Goal: Consume media (video, audio): Consume media (video, audio)

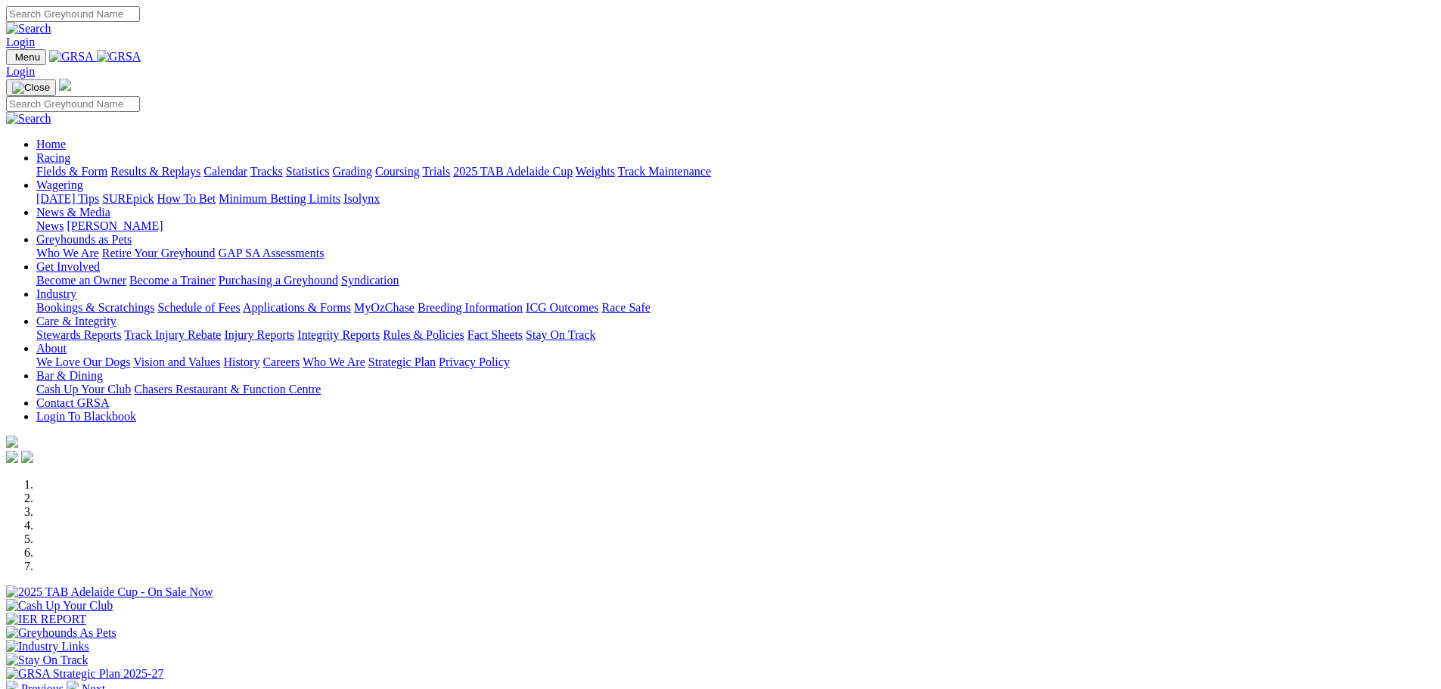
scroll to position [303, 0]
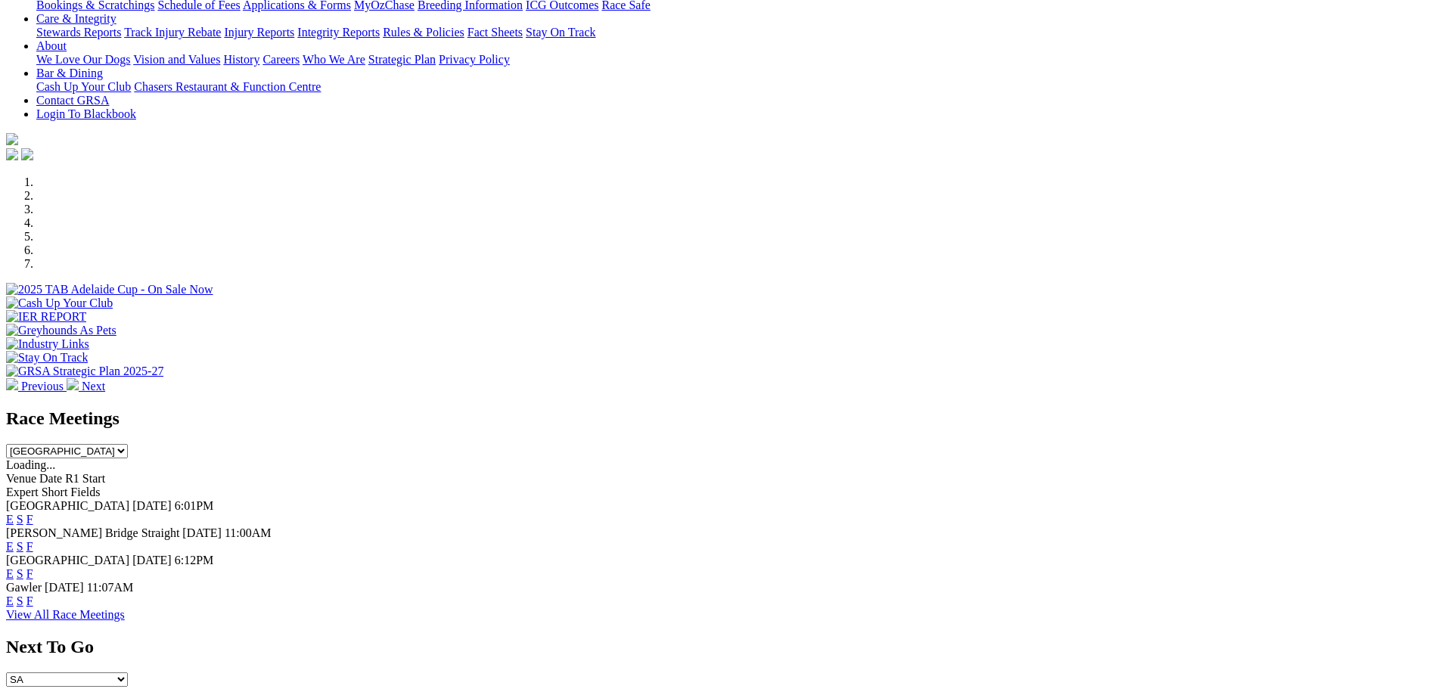
click at [33, 594] on link "F" at bounding box center [29, 600] width 7 height 13
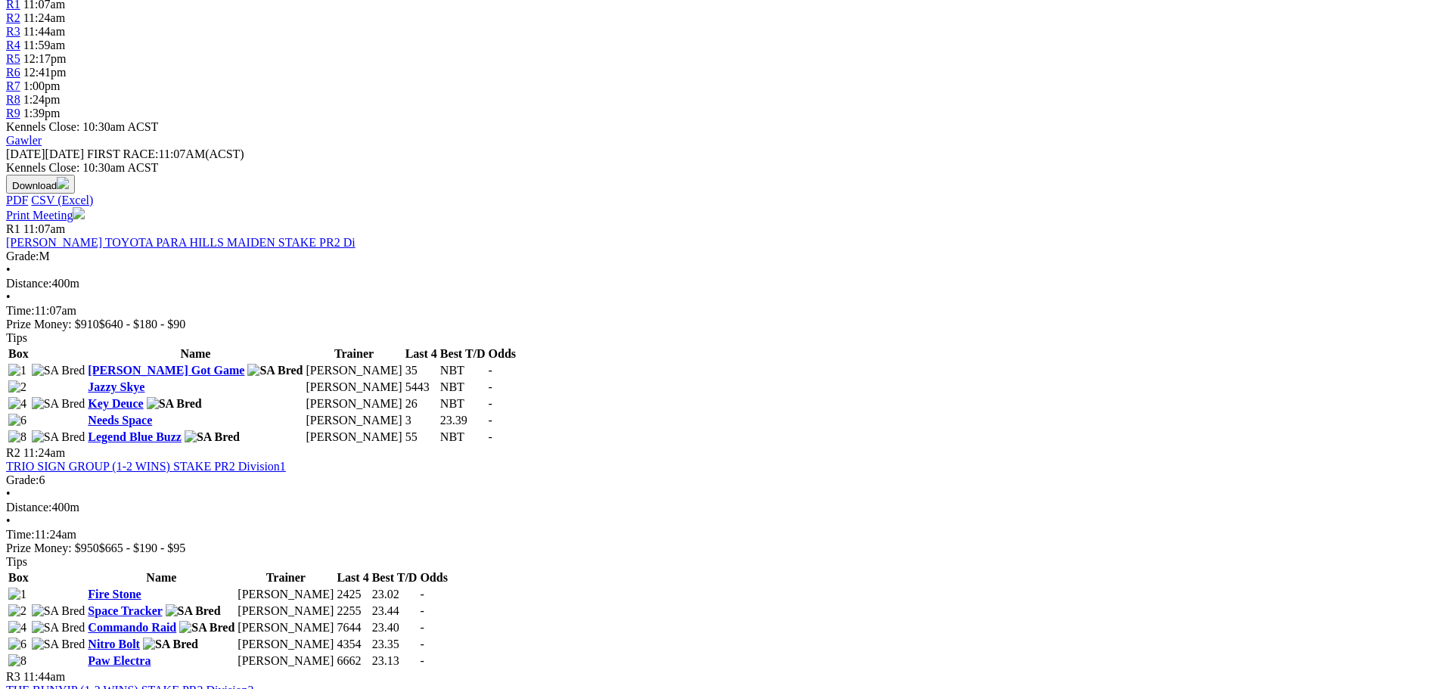
scroll to position [454, 0]
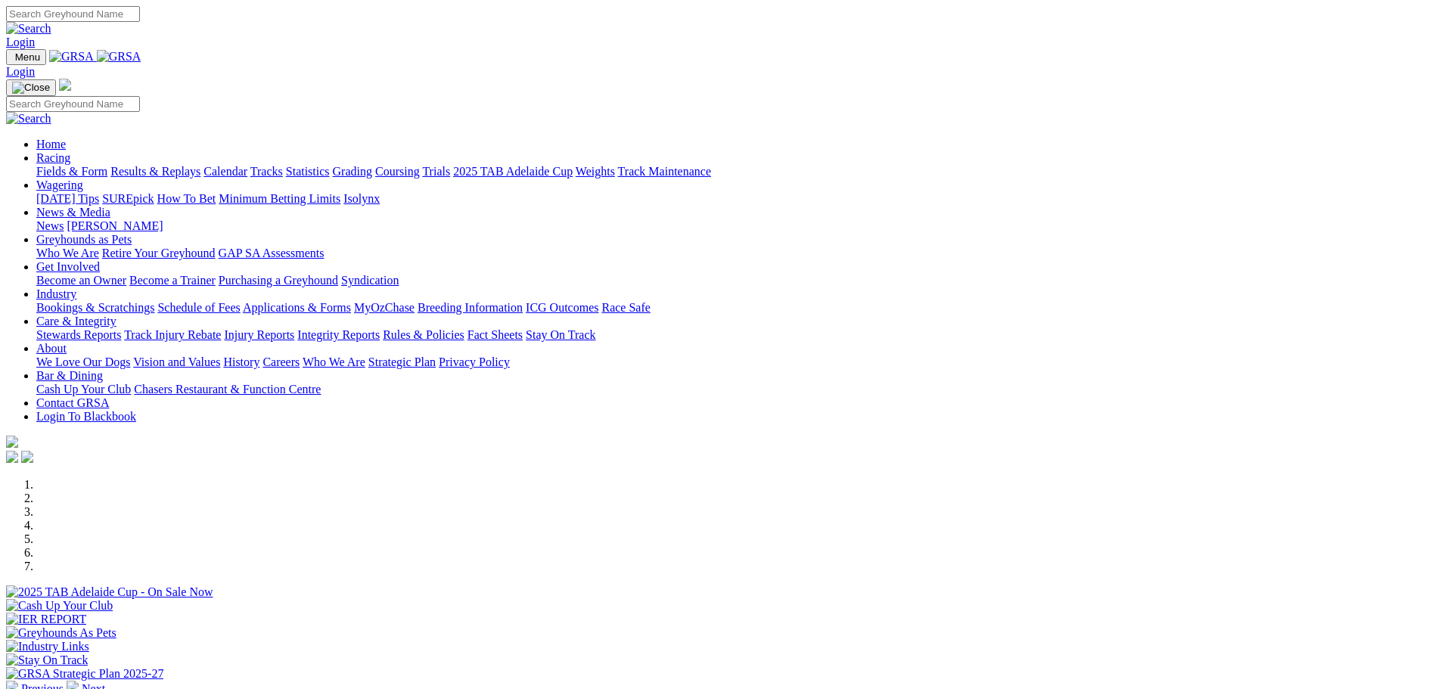
scroll to position [303, 0]
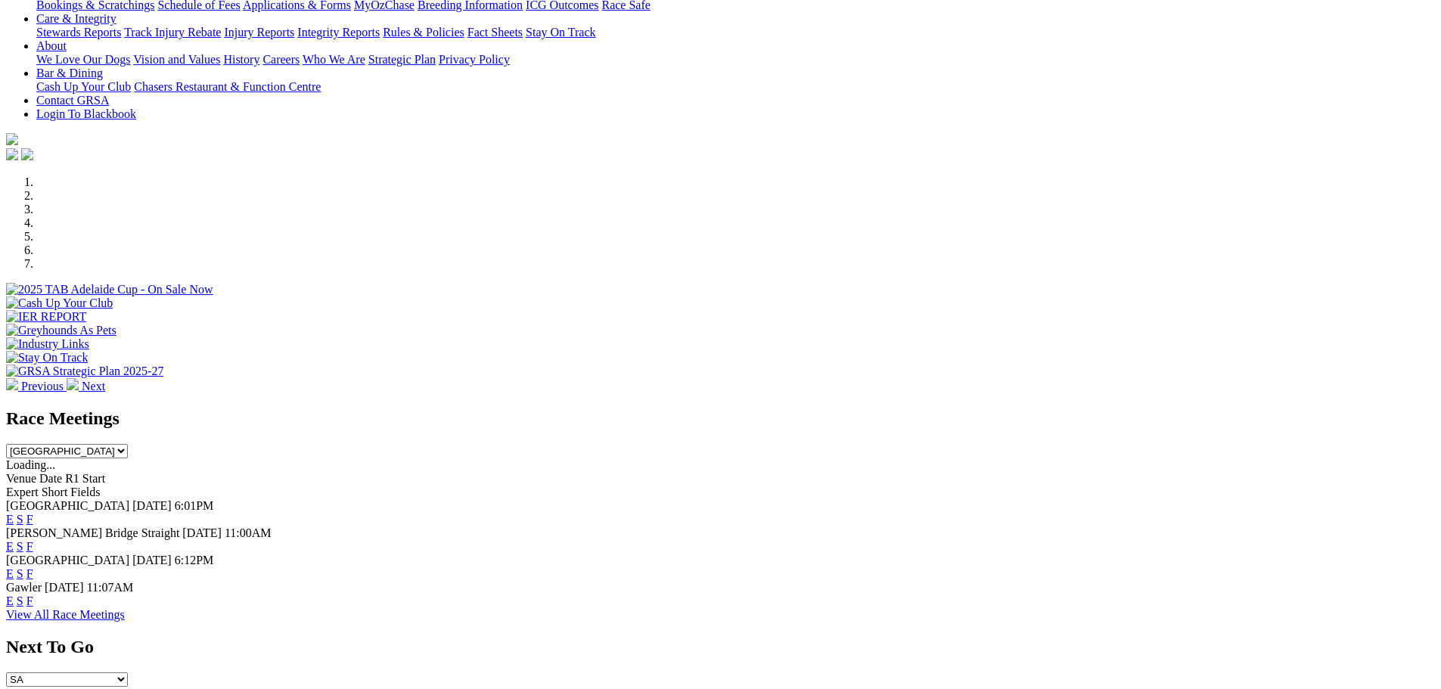
click at [14, 513] on link "E" at bounding box center [10, 519] width 8 height 13
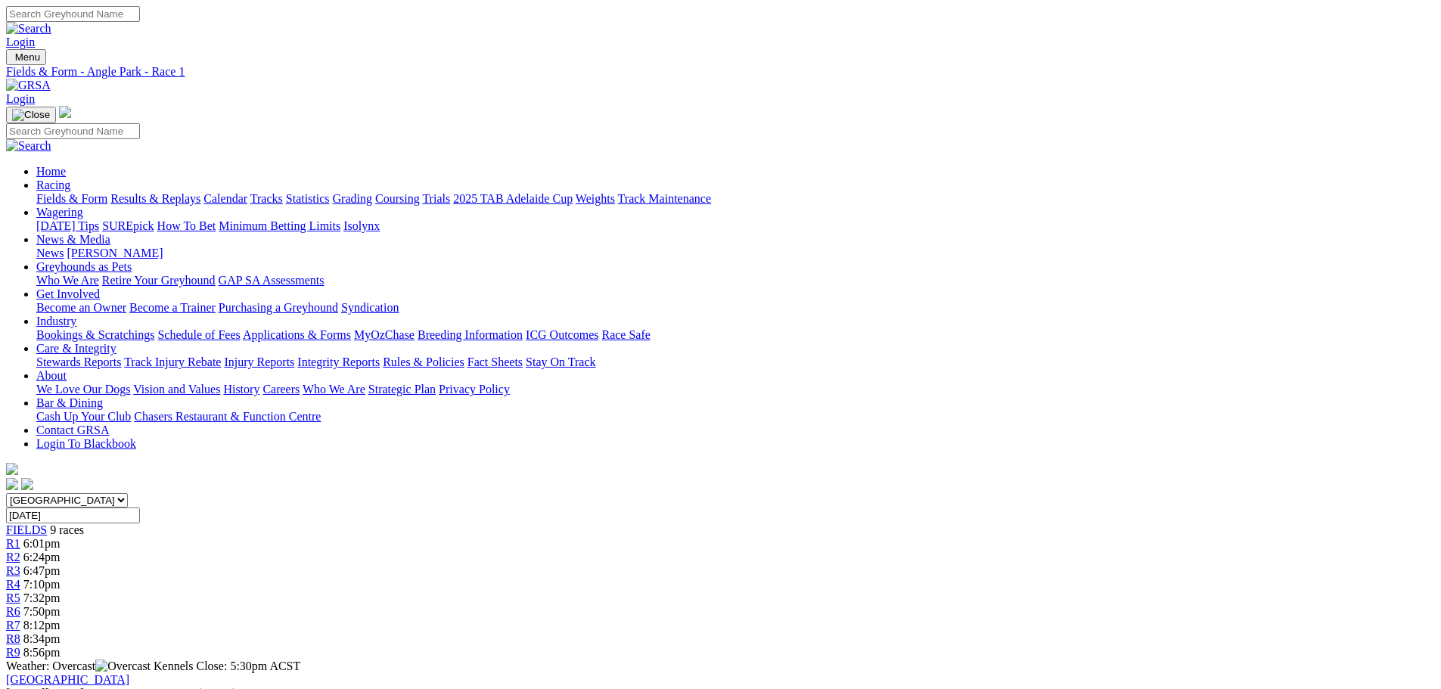
click at [1149, 646] on div "R9 8:56pm" at bounding box center [720, 653] width 1429 height 14
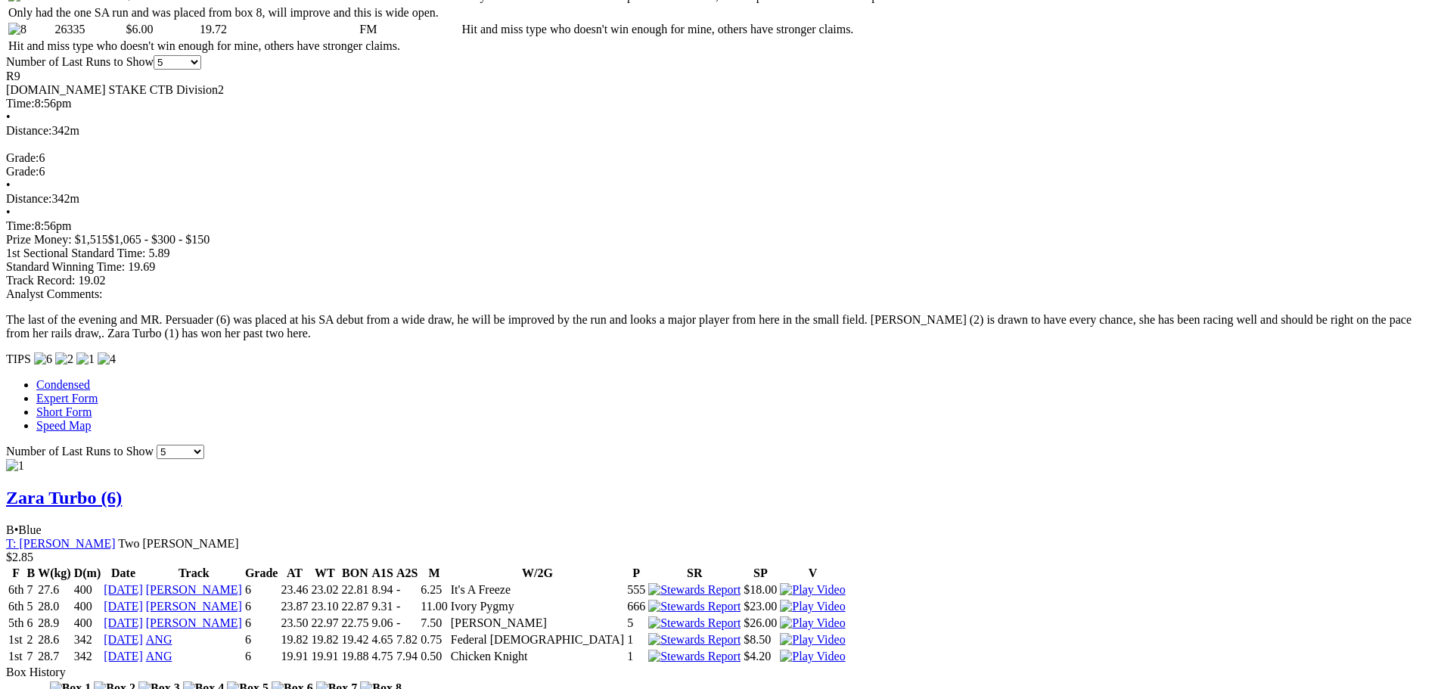
scroll to position [908, 0]
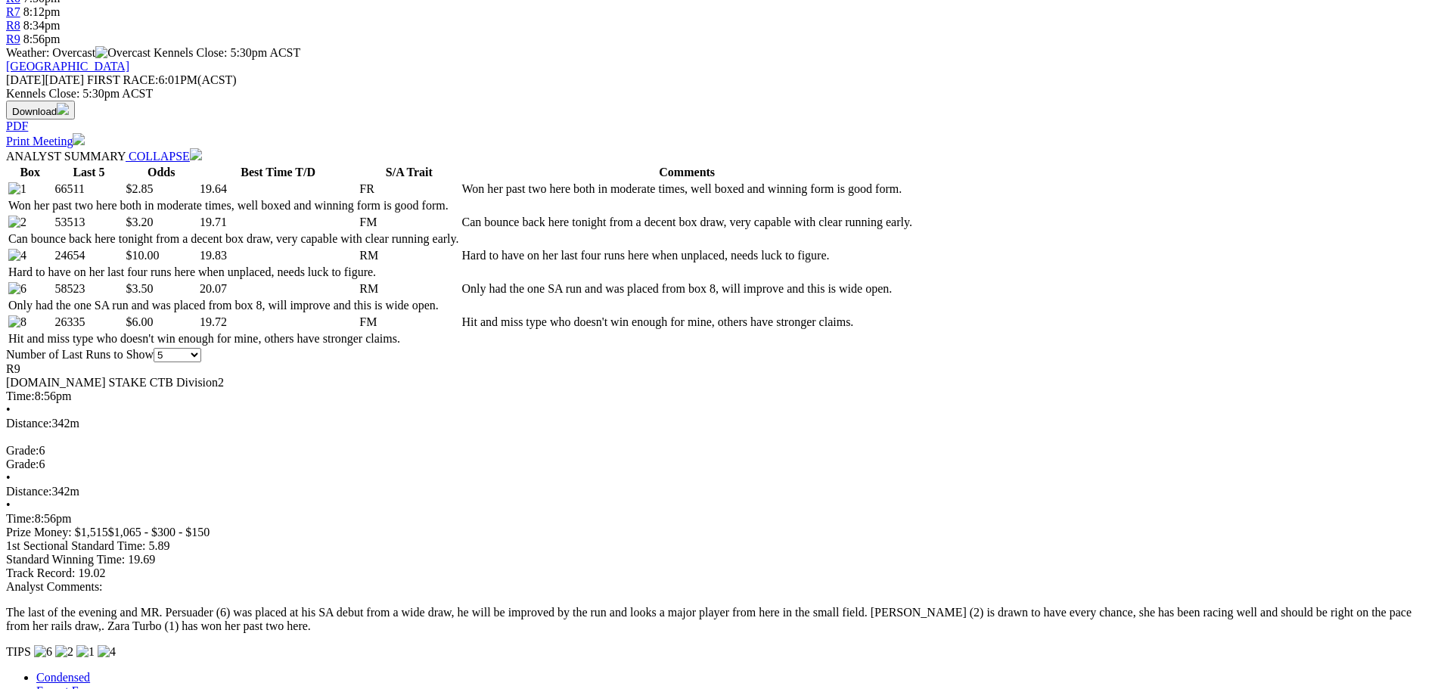
scroll to position [605, 0]
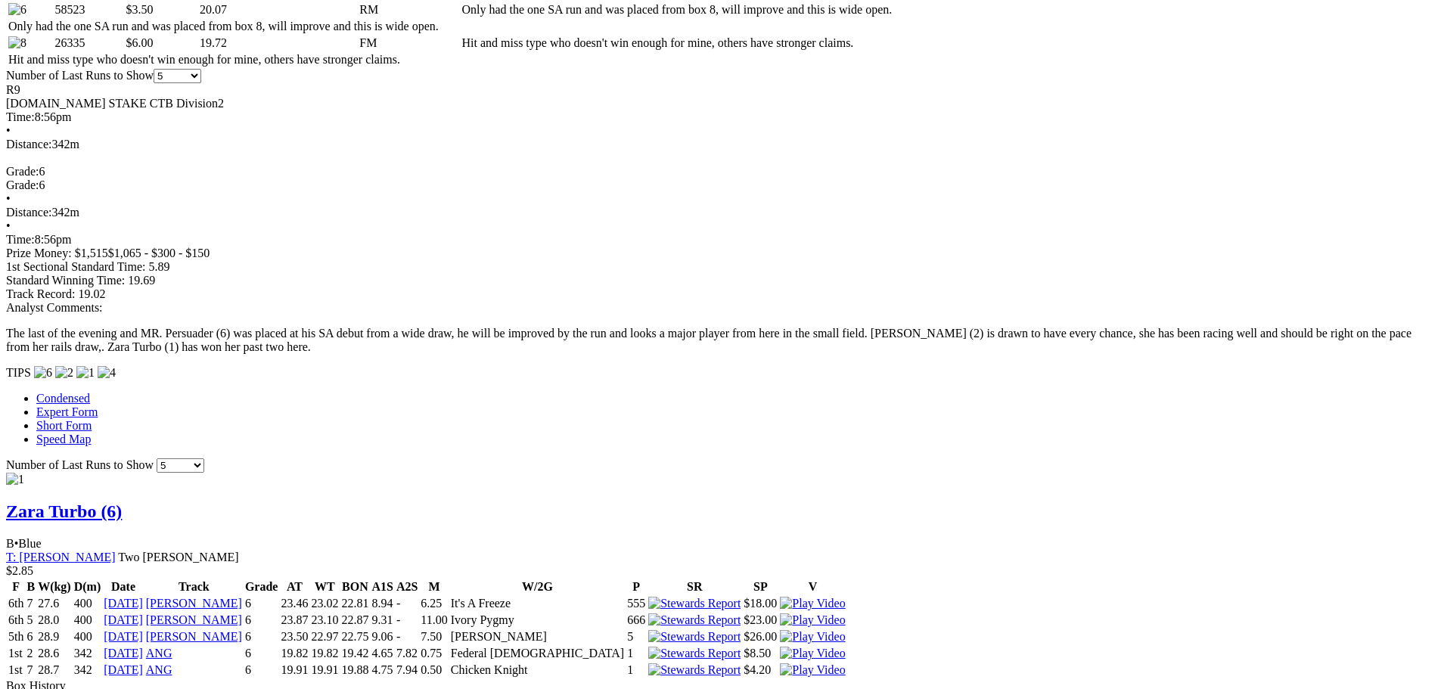
scroll to position [908, 0]
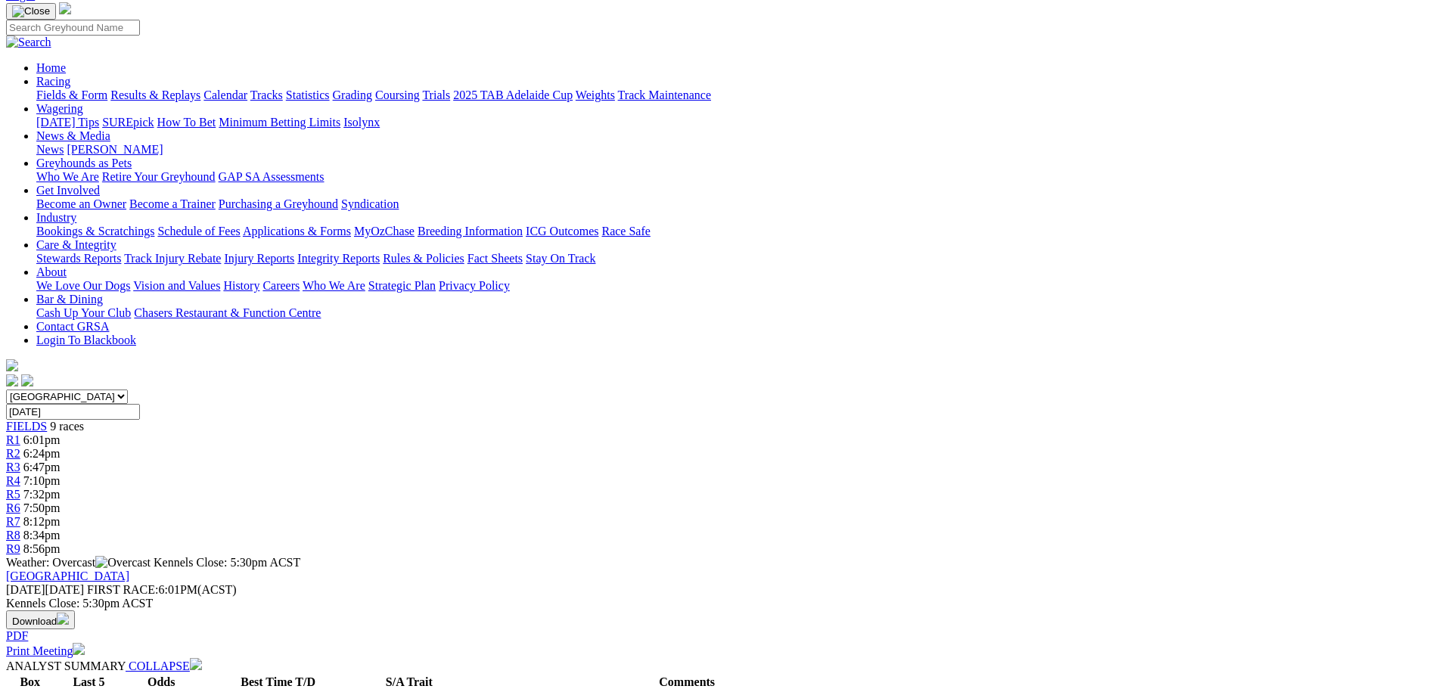
scroll to position [76, 0]
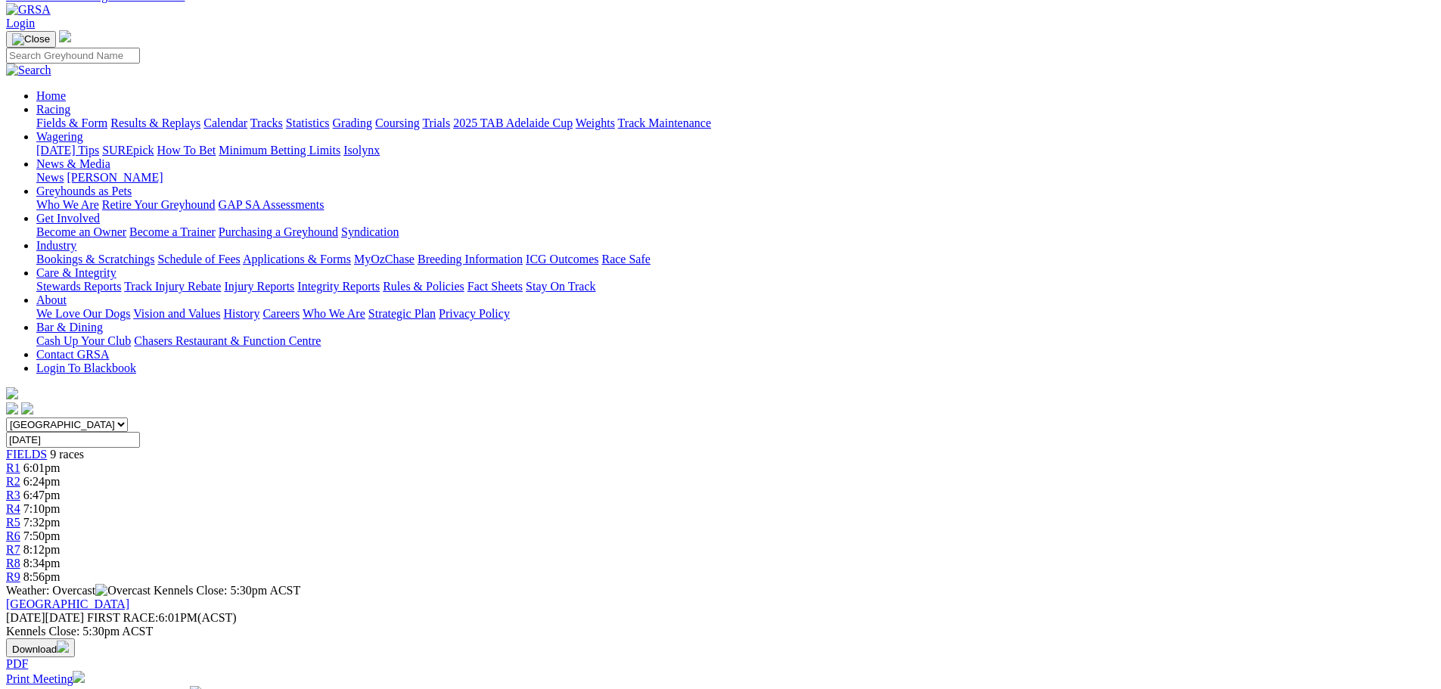
click at [20, 557] on span "R8" at bounding box center [13, 563] width 14 height 13
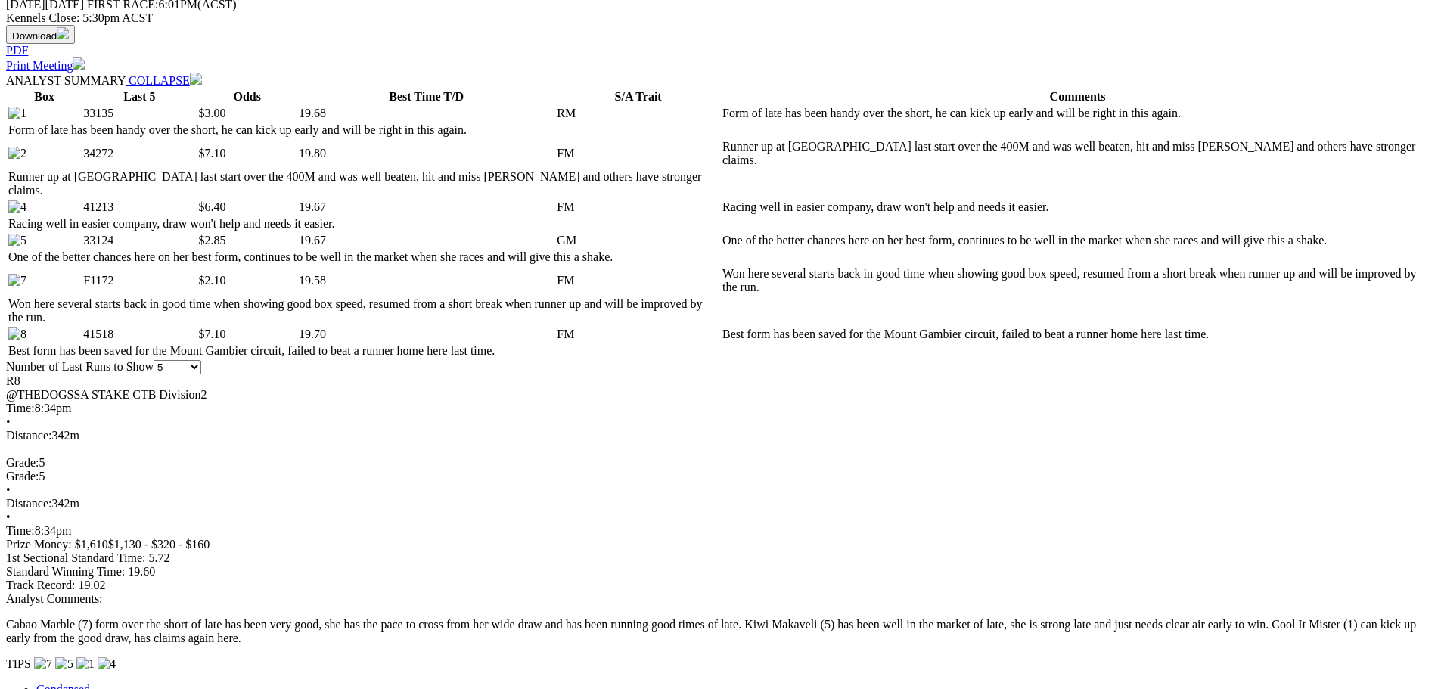
scroll to position [681, 0]
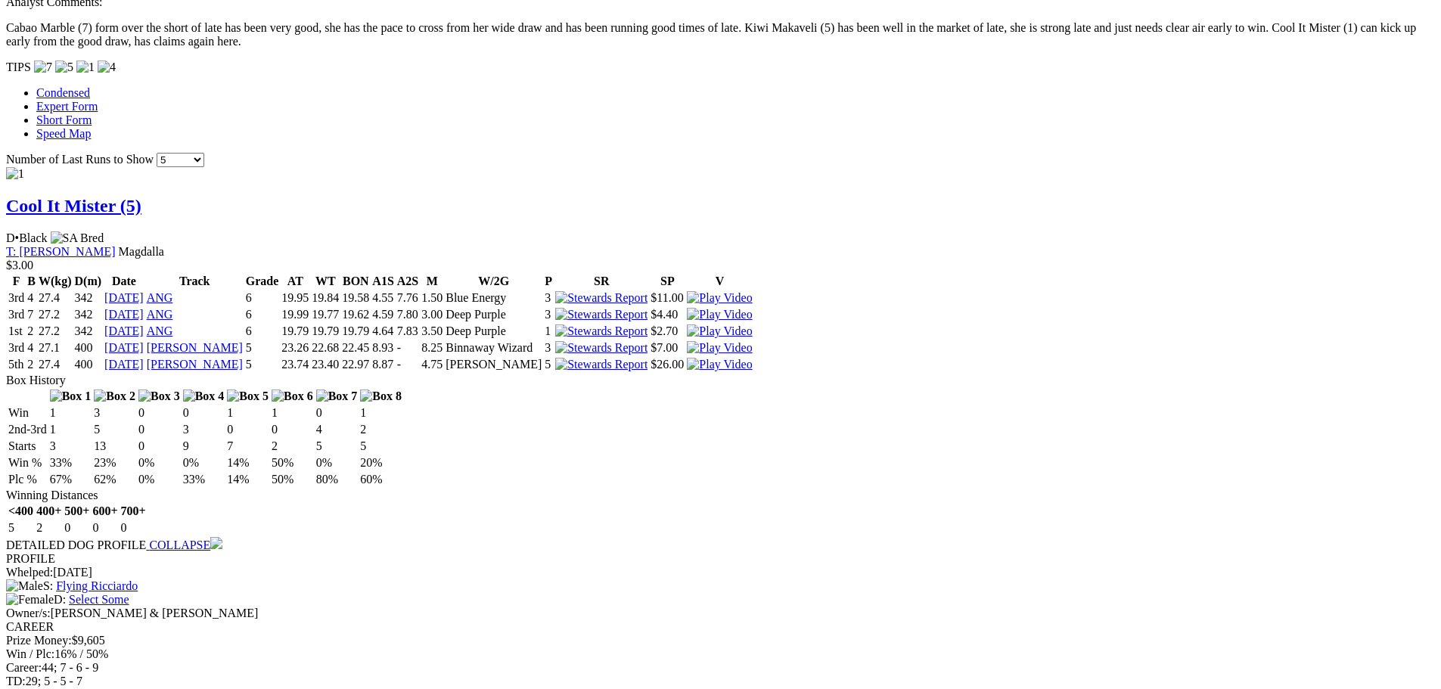
scroll to position [1361, 0]
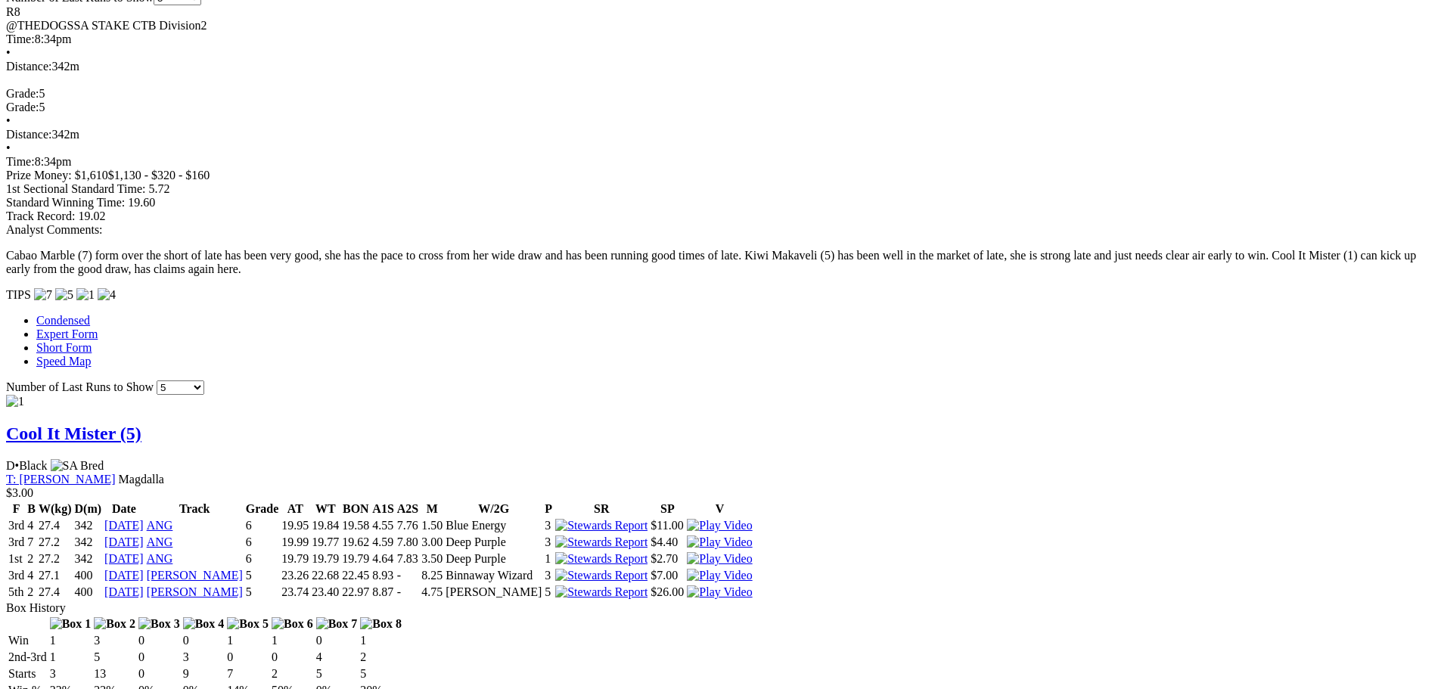
scroll to position [1059, 0]
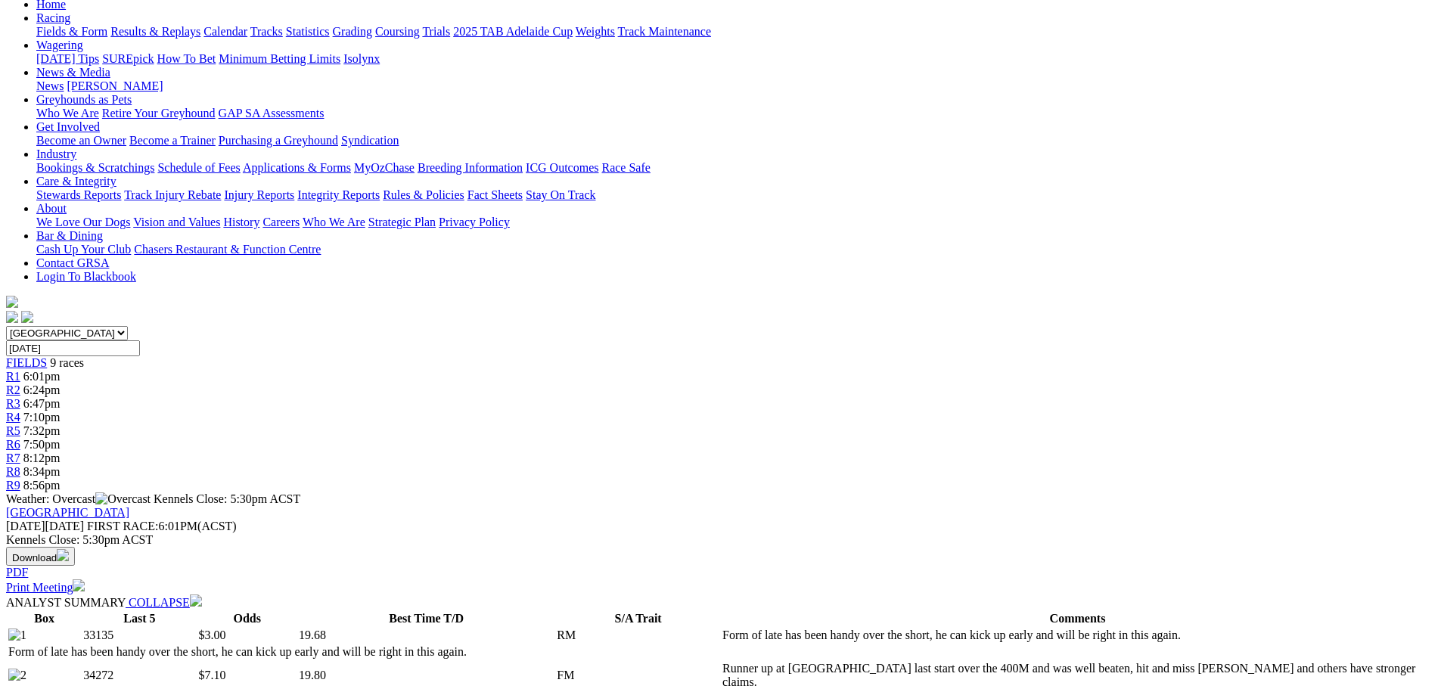
scroll to position [151, 0]
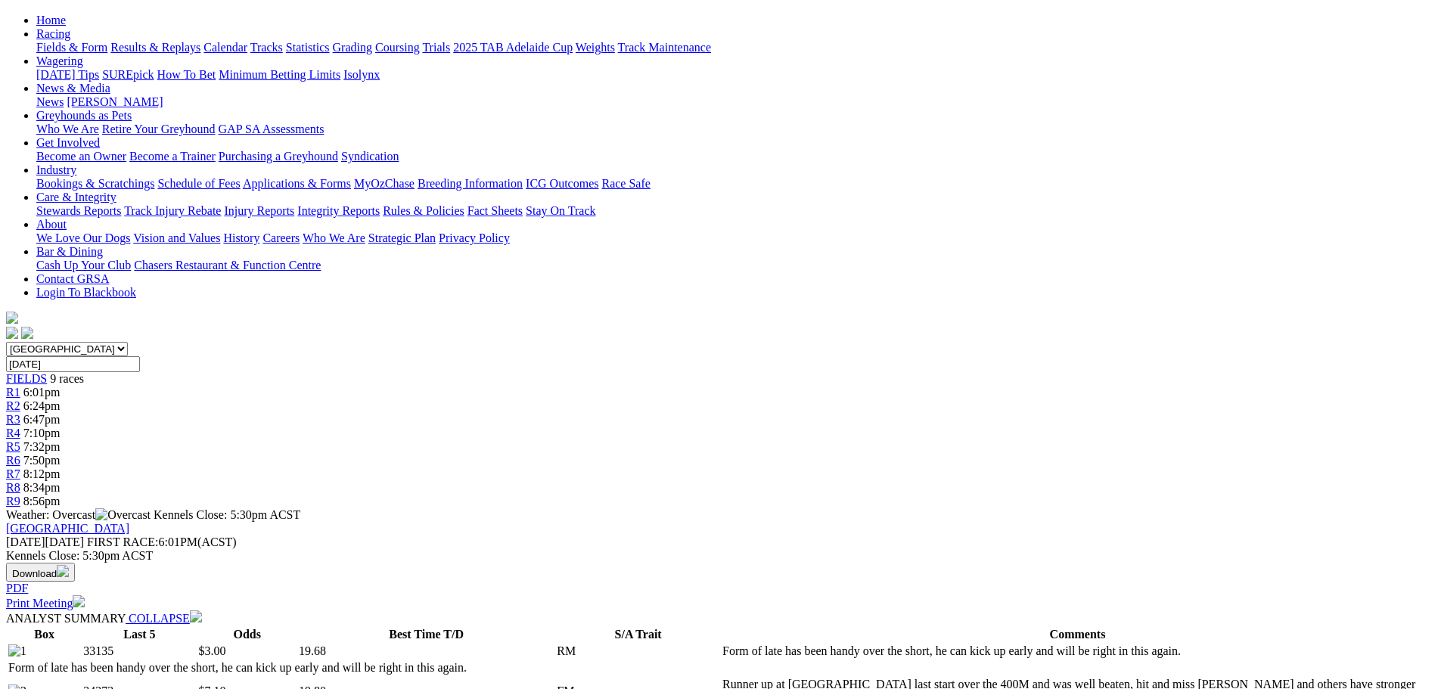
click at [20, 454] on link "R6" at bounding box center [13, 460] width 14 height 13
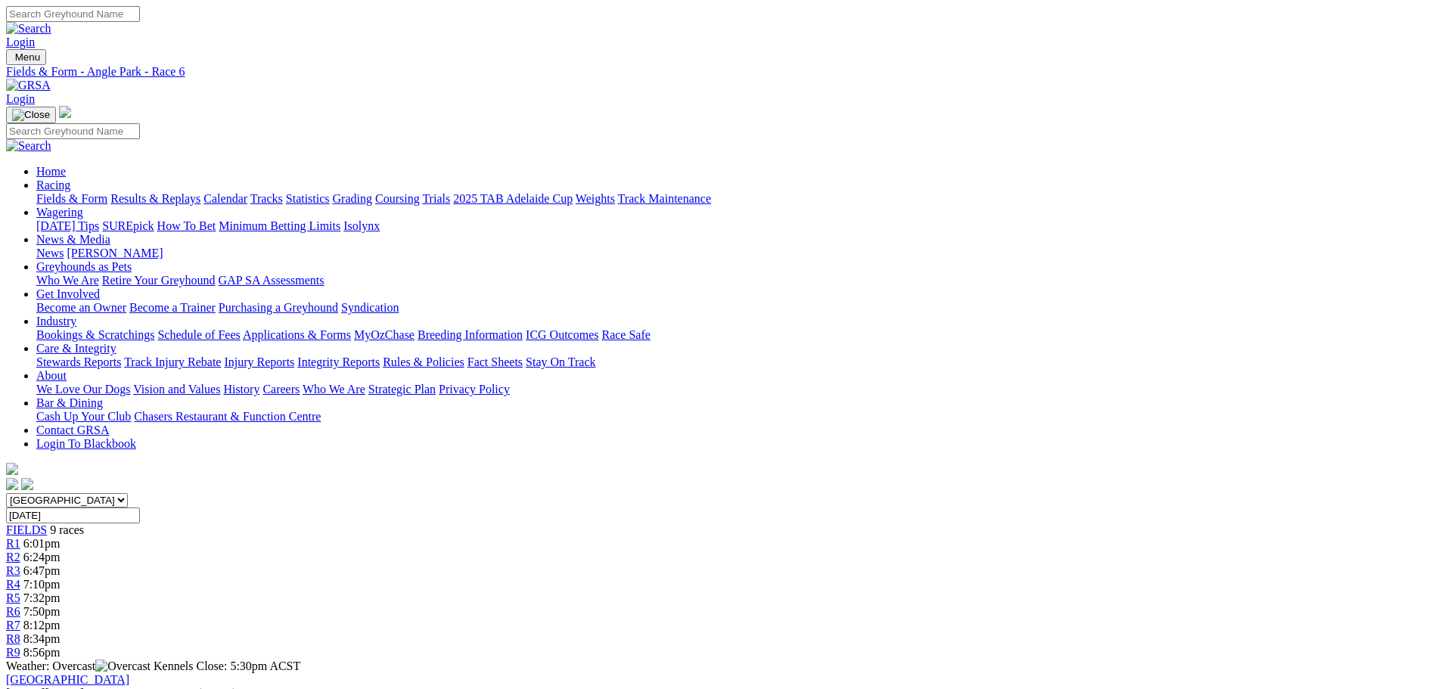
click at [20, 551] on link "R2" at bounding box center [13, 557] width 14 height 13
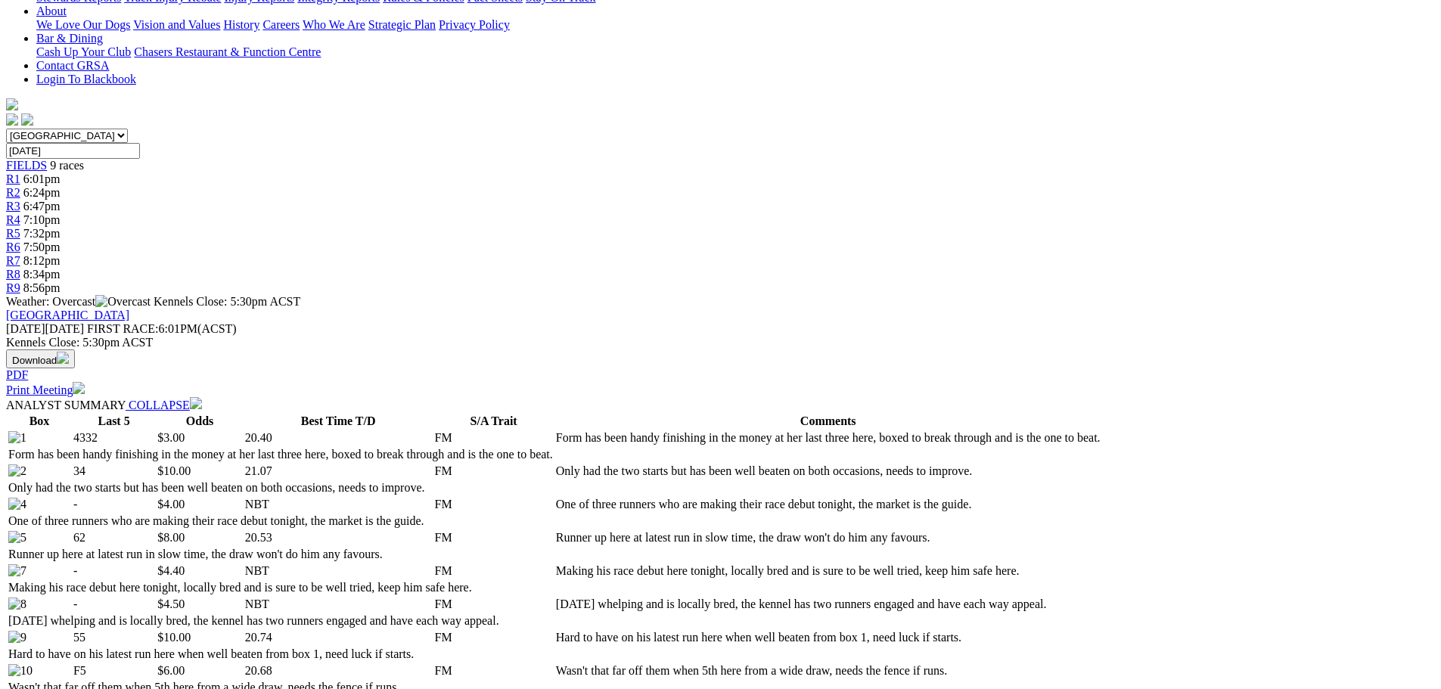
scroll to position [151, 0]
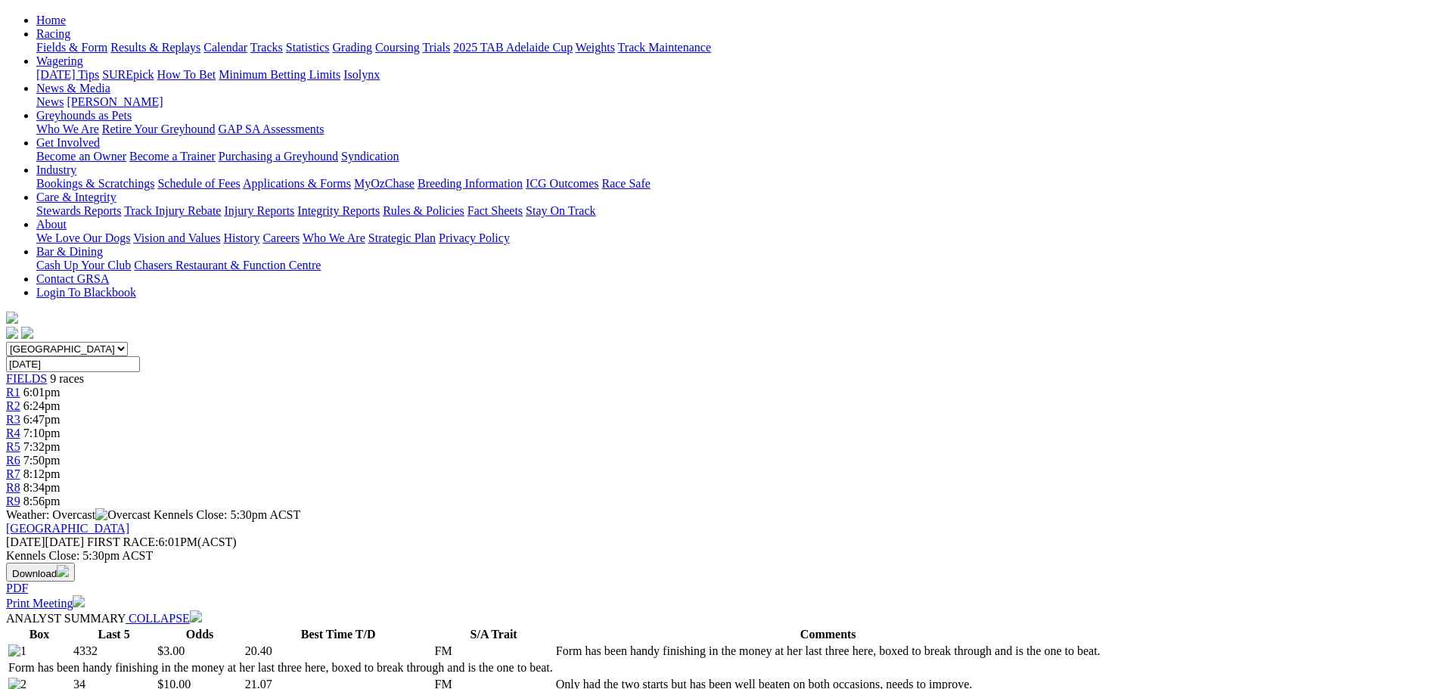
click at [20, 427] on link "R4" at bounding box center [13, 433] width 14 height 13
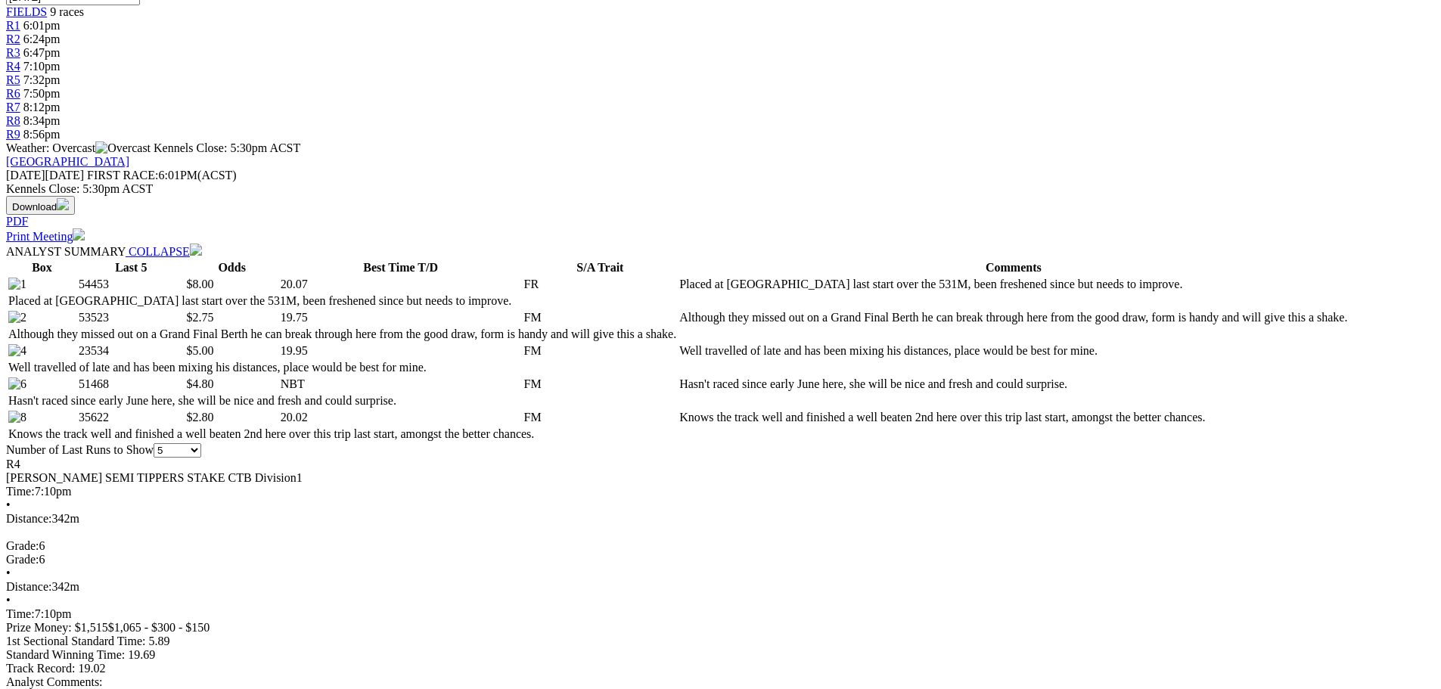
scroll to position [529, 0]
